Goal: Task Accomplishment & Management: Manage account settings

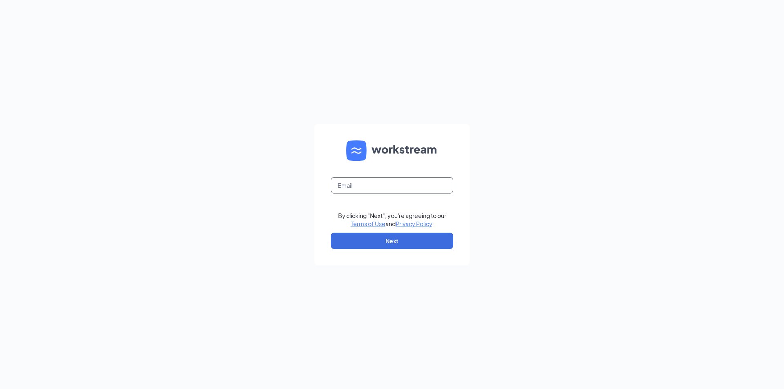
click at [382, 183] on input "text" at bounding box center [392, 185] width 122 height 16
type input "[EMAIL_ADDRESS][DOMAIN_NAME]"
click at [394, 251] on form "[PERSON_NAME][EMAIL_ADDRESS][DOMAIN_NAME] By clicking "Next", you're agreeing t…" at bounding box center [391, 194] width 155 height 141
click at [393, 246] on button "Next" at bounding box center [392, 241] width 122 height 16
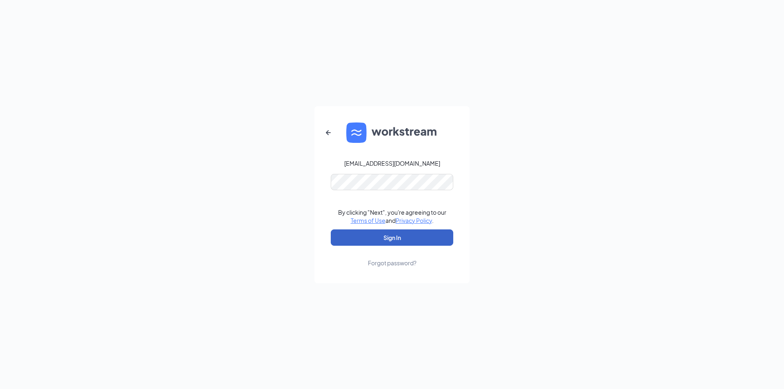
click at [383, 240] on button "Sign In" at bounding box center [392, 237] width 122 height 16
click at [405, 243] on button "Sign In" at bounding box center [392, 237] width 122 height 16
click at [319, 130] on button "button" at bounding box center [328, 133] width 20 height 20
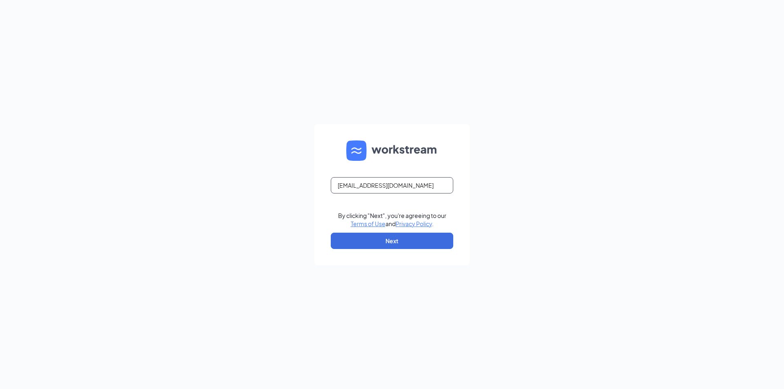
click at [385, 184] on input "[EMAIL_ADDRESS][DOMAIN_NAME]" at bounding box center [392, 185] width 122 height 16
click at [360, 184] on input "[EMAIL_ADDRESS][DOMAIN_NAME]" at bounding box center [392, 185] width 122 height 16
click at [375, 235] on button "Next" at bounding box center [392, 241] width 122 height 16
